Goal: Task Accomplishment & Management: Use online tool/utility

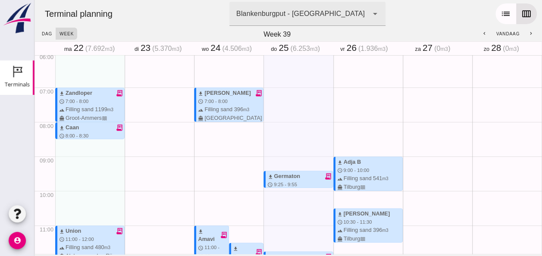
scroll to position [197, 0]
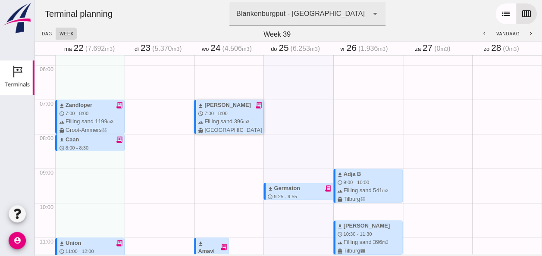
click at [254, 105] on icon "receipt_long" at bounding box center [258, 105] width 8 height 8
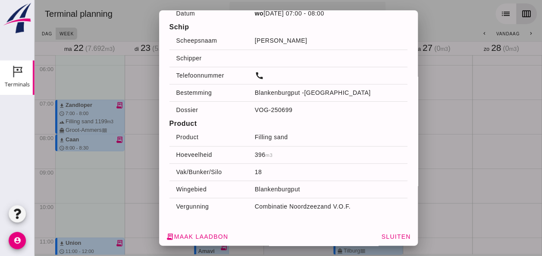
scroll to position [46, 0]
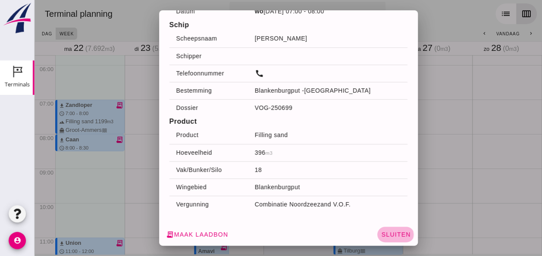
click at [387, 237] on span "Sluiten" at bounding box center [396, 234] width 30 height 7
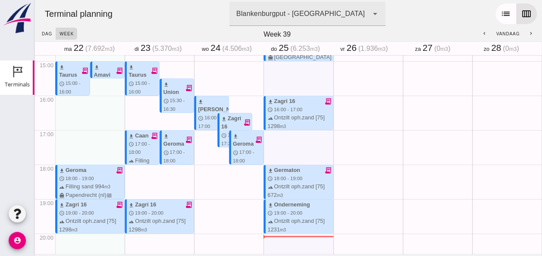
scroll to position [499, 0]
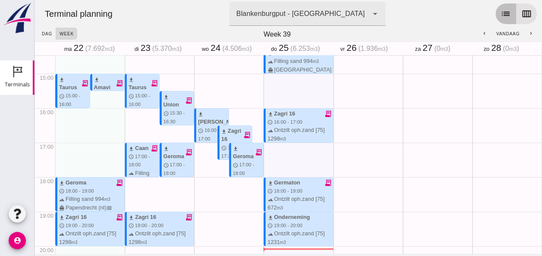
click at [502, 20] on button "list" at bounding box center [505, 13] width 21 height 21
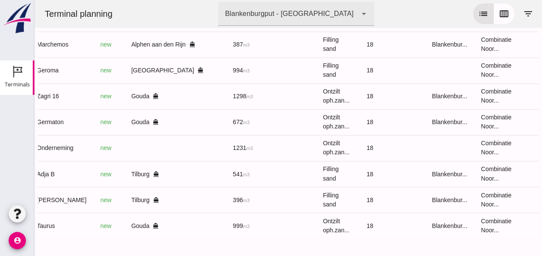
scroll to position [0, 228]
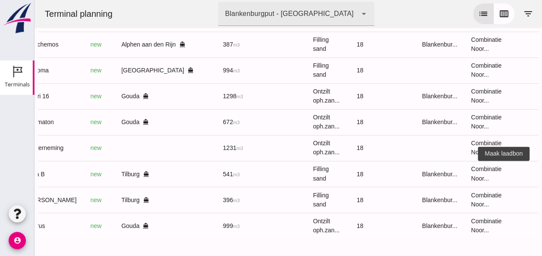
click at [541, 170] on icon "receipt_long" at bounding box center [548, 174] width 8 height 8
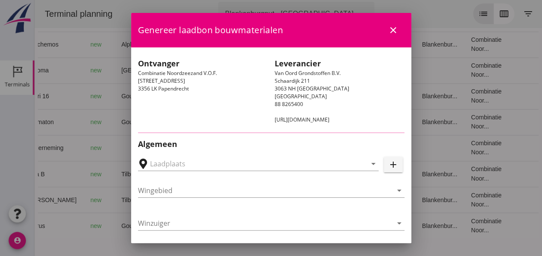
type input "[PERSON_NAME], [GEOGRAPHIC_DATA]"
type input "Adja B"
type input "Dingemans Bezooyen"
type input "541"
type input "Ophoogzand (6120)"
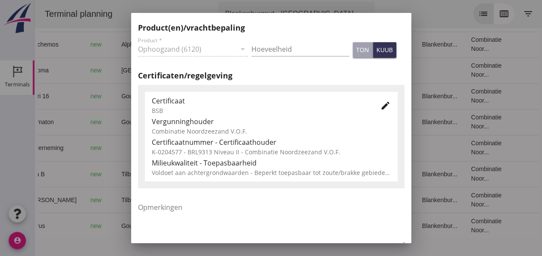
scroll to position [439, 0]
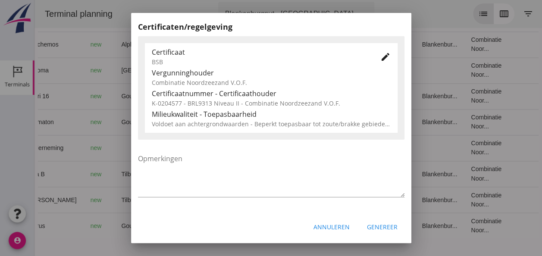
click at [327, 228] on div "Annuleren" at bounding box center [331, 226] width 36 height 9
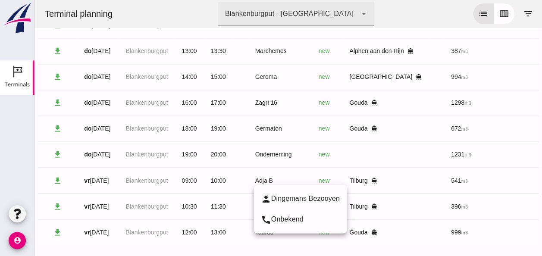
scroll to position [648, 0]
